Goal: Transaction & Acquisition: Purchase product/service

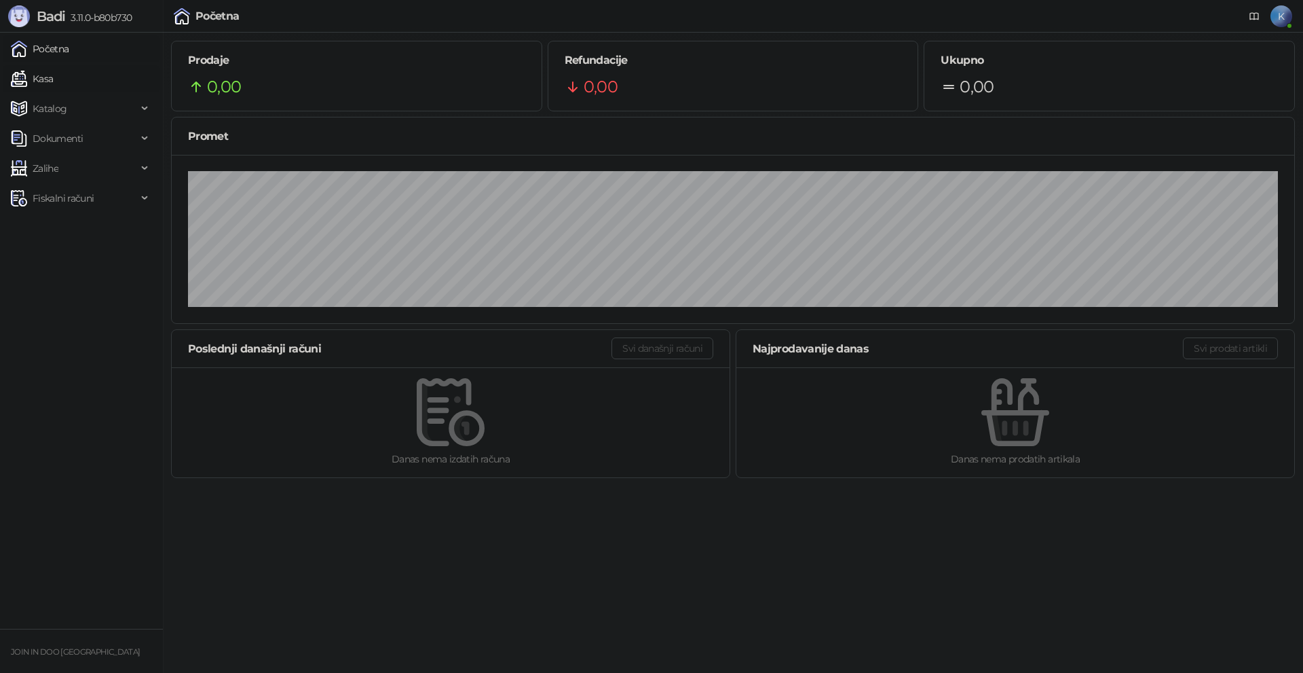
click at [53, 74] on link "Kasa" at bounding box center [32, 78] width 42 height 27
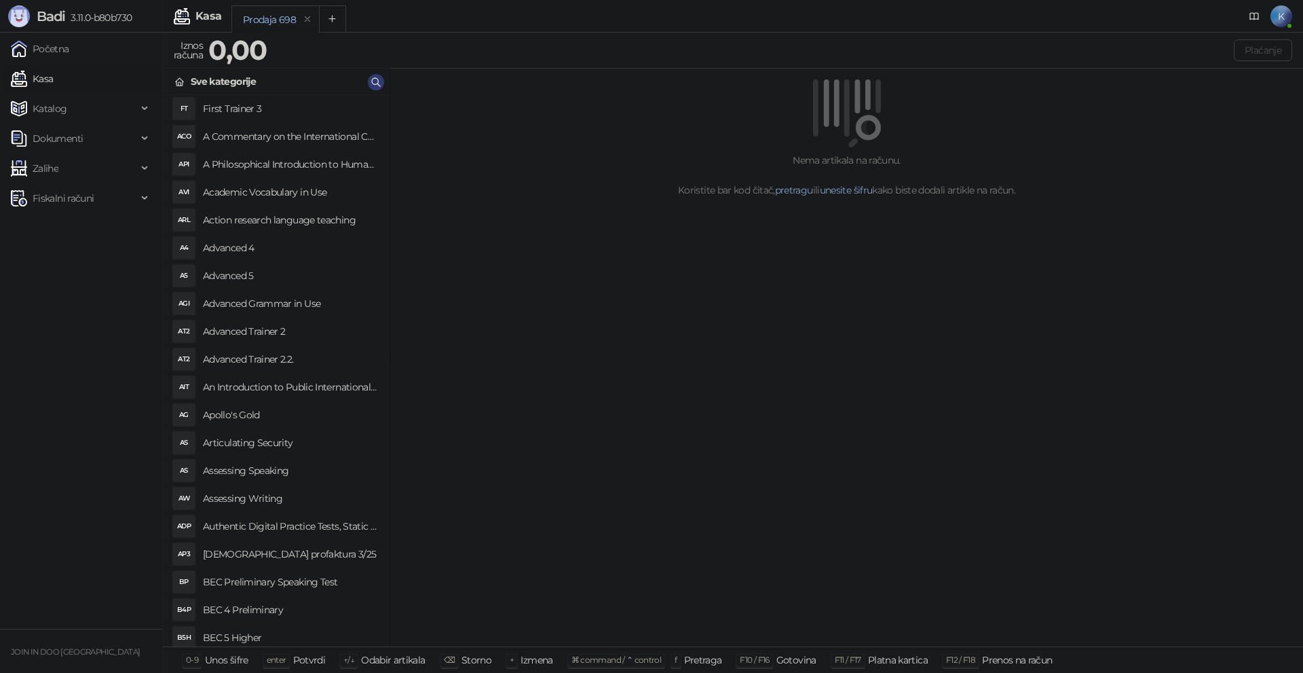
click at [11, 65] on link "Kasa" at bounding box center [32, 78] width 42 height 27
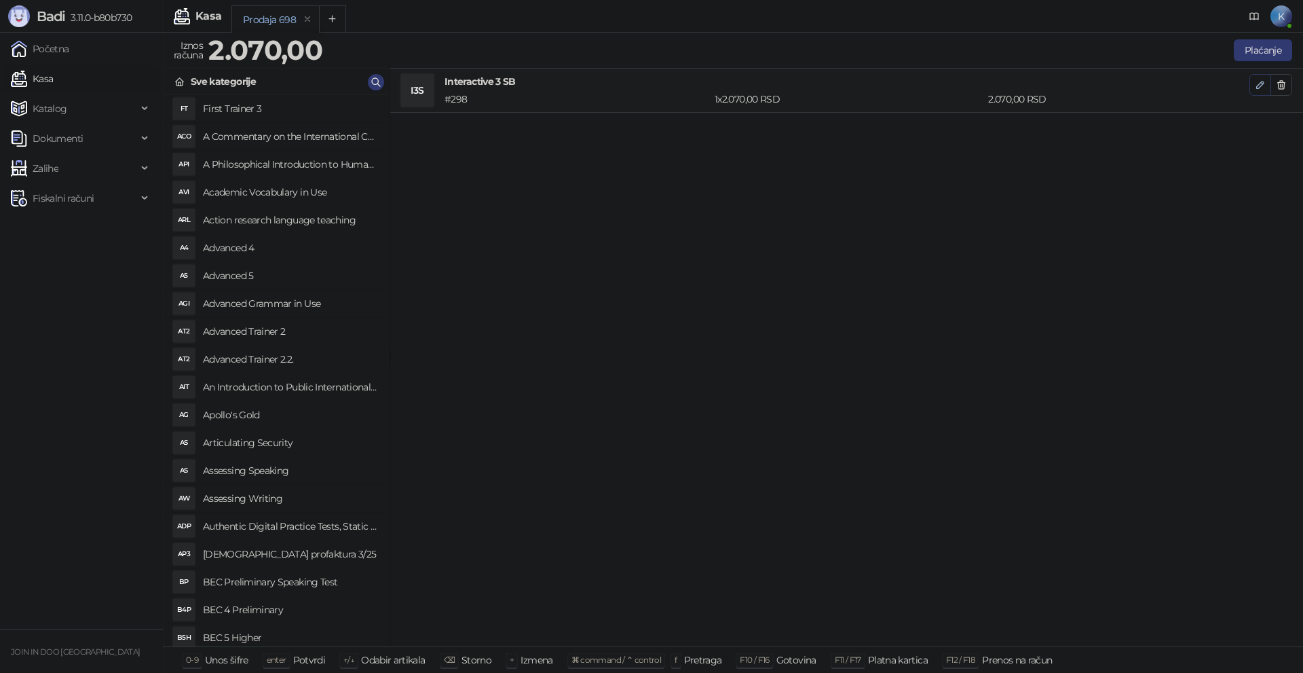
click at [1255, 90] on icon "button" at bounding box center [1260, 84] width 11 height 11
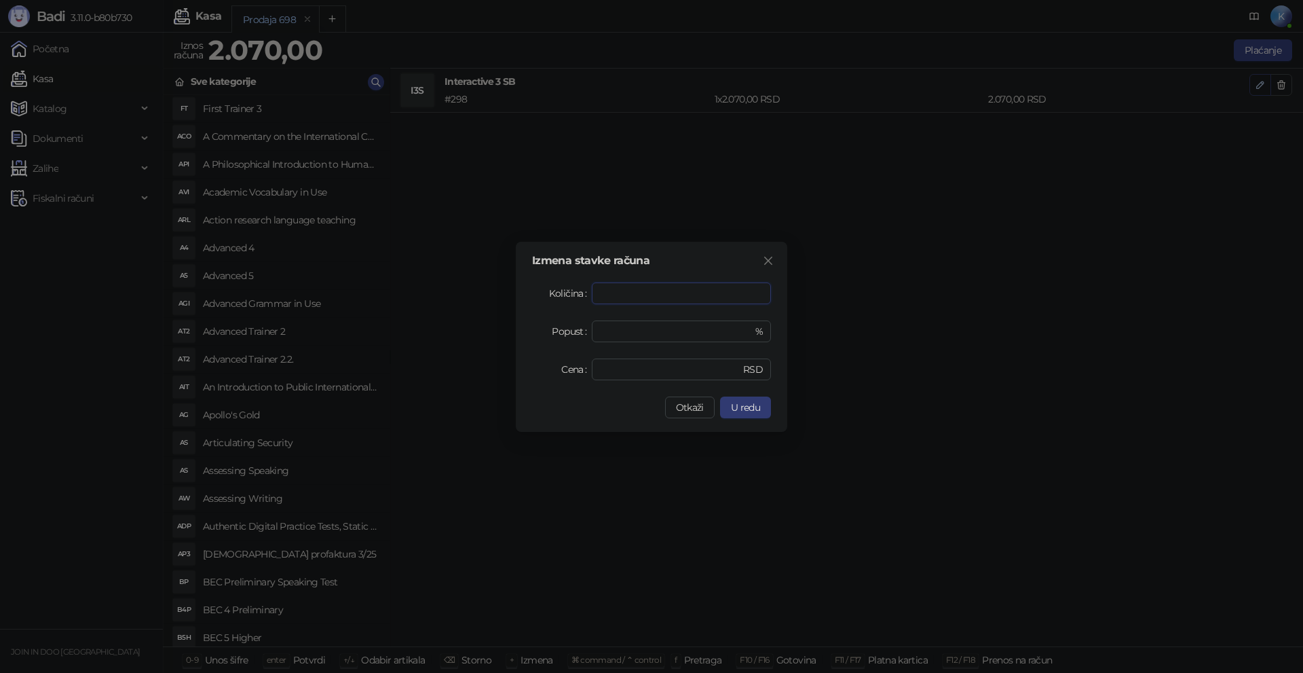
type input "*"
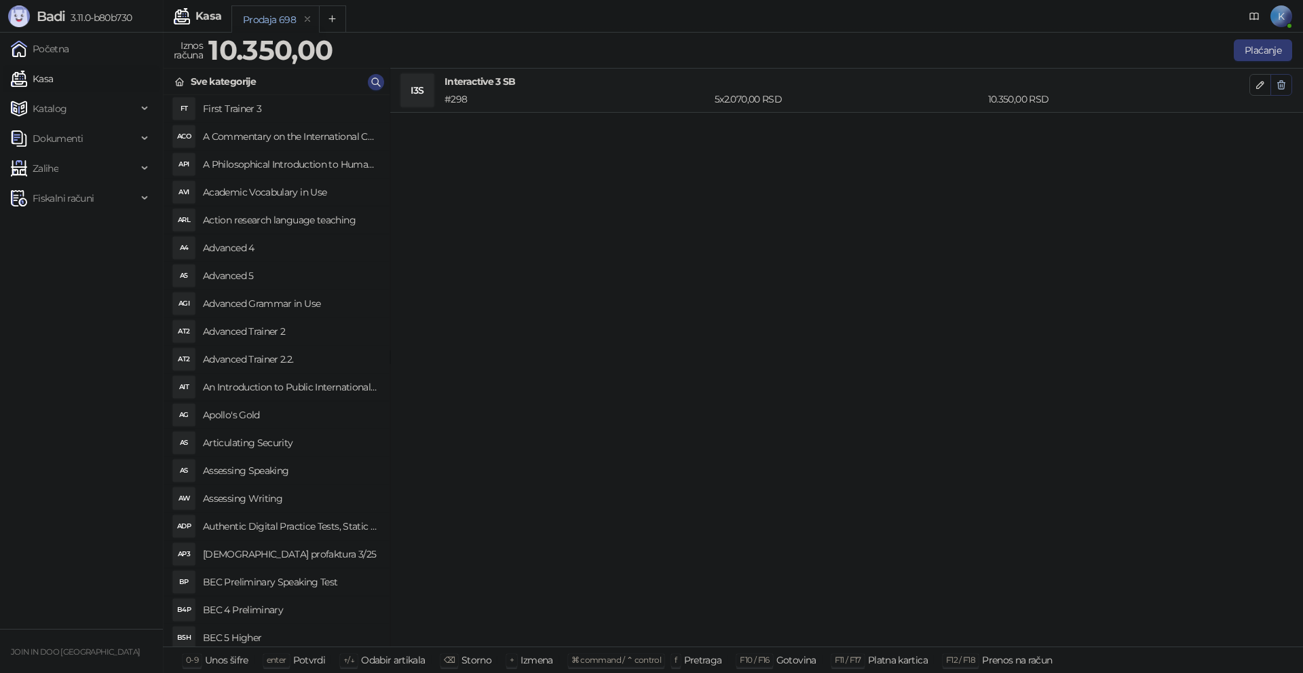
click at [1289, 83] on button "button" at bounding box center [1282, 85] width 22 height 22
click at [1282, 42] on button "Plaćanje" at bounding box center [1263, 50] width 58 height 22
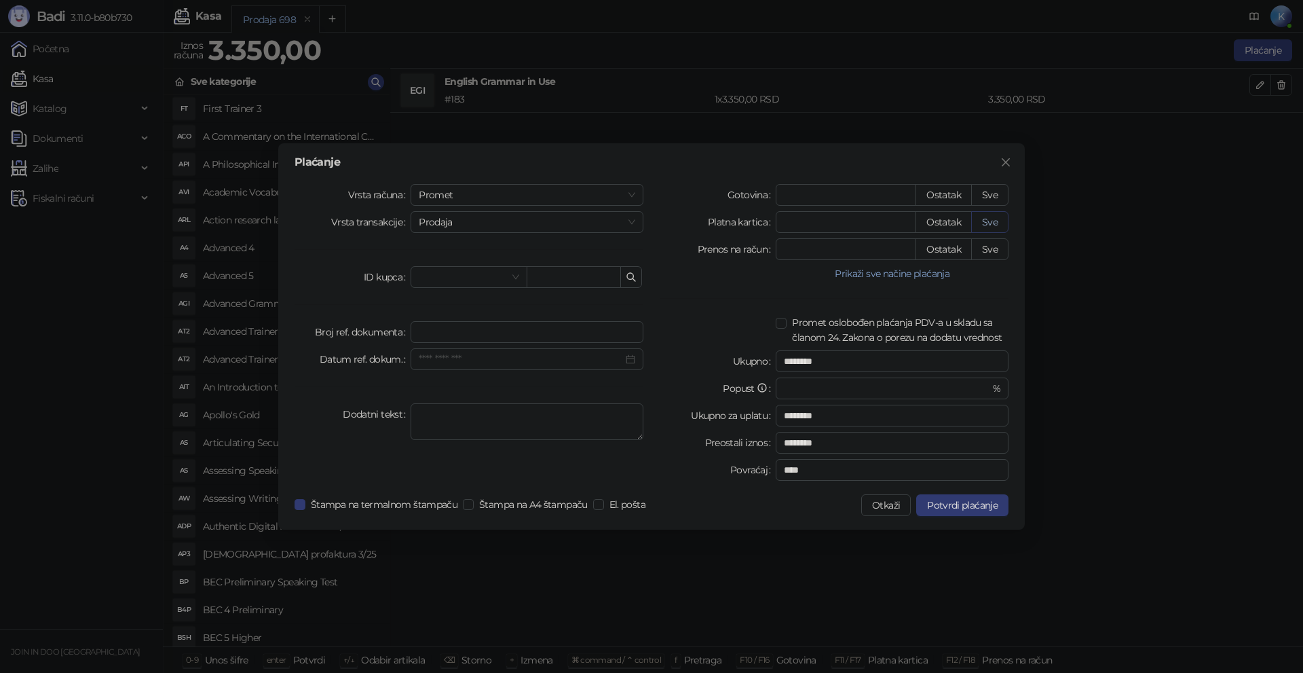
click at [995, 220] on button "Sve" at bounding box center [989, 222] width 37 height 22
type input "****"
click at [938, 506] on span "Potvrdi plaćanje" at bounding box center [962, 505] width 71 height 12
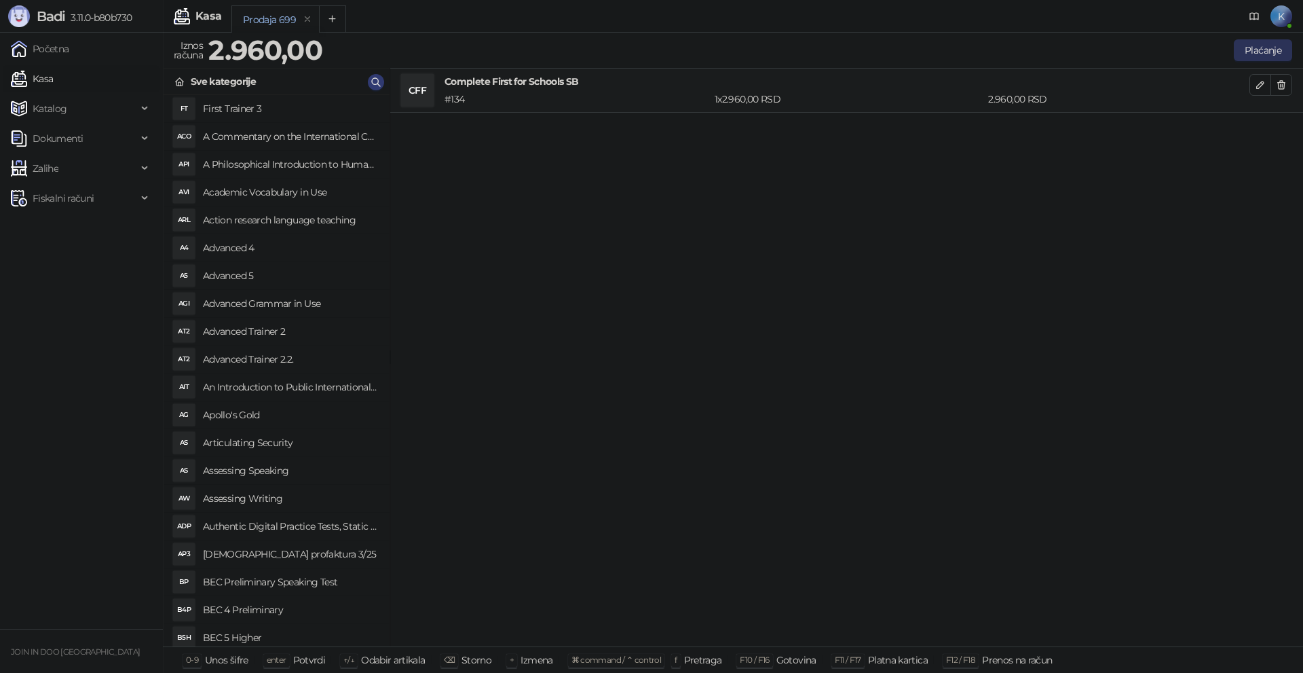
click at [1261, 52] on button "Plaćanje" at bounding box center [1263, 50] width 58 height 22
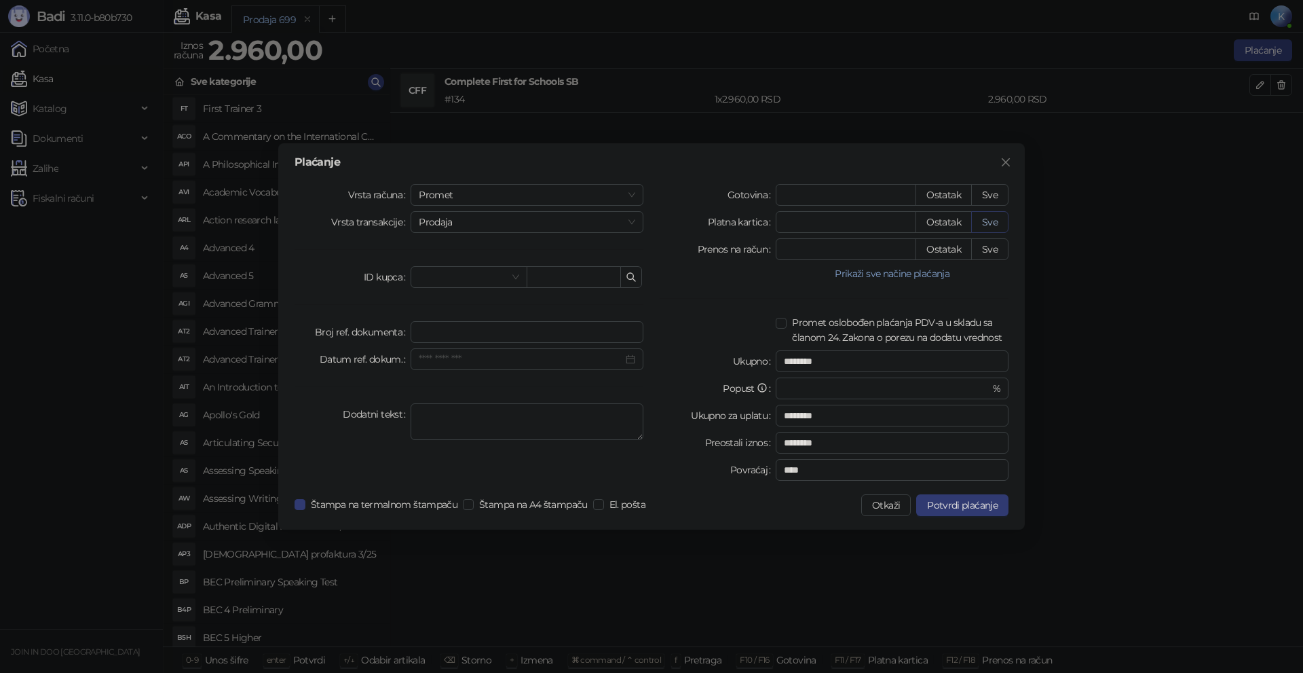
click at [990, 224] on button "Sve" at bounding box center [989, 222] width 37 height 22
type input "****"
click at [992, 504] on span "Potvrdi plaćanje" at bounding box center [962, 505] width 71 height 12
